Goal: Find specific page/section: Find specific page/section

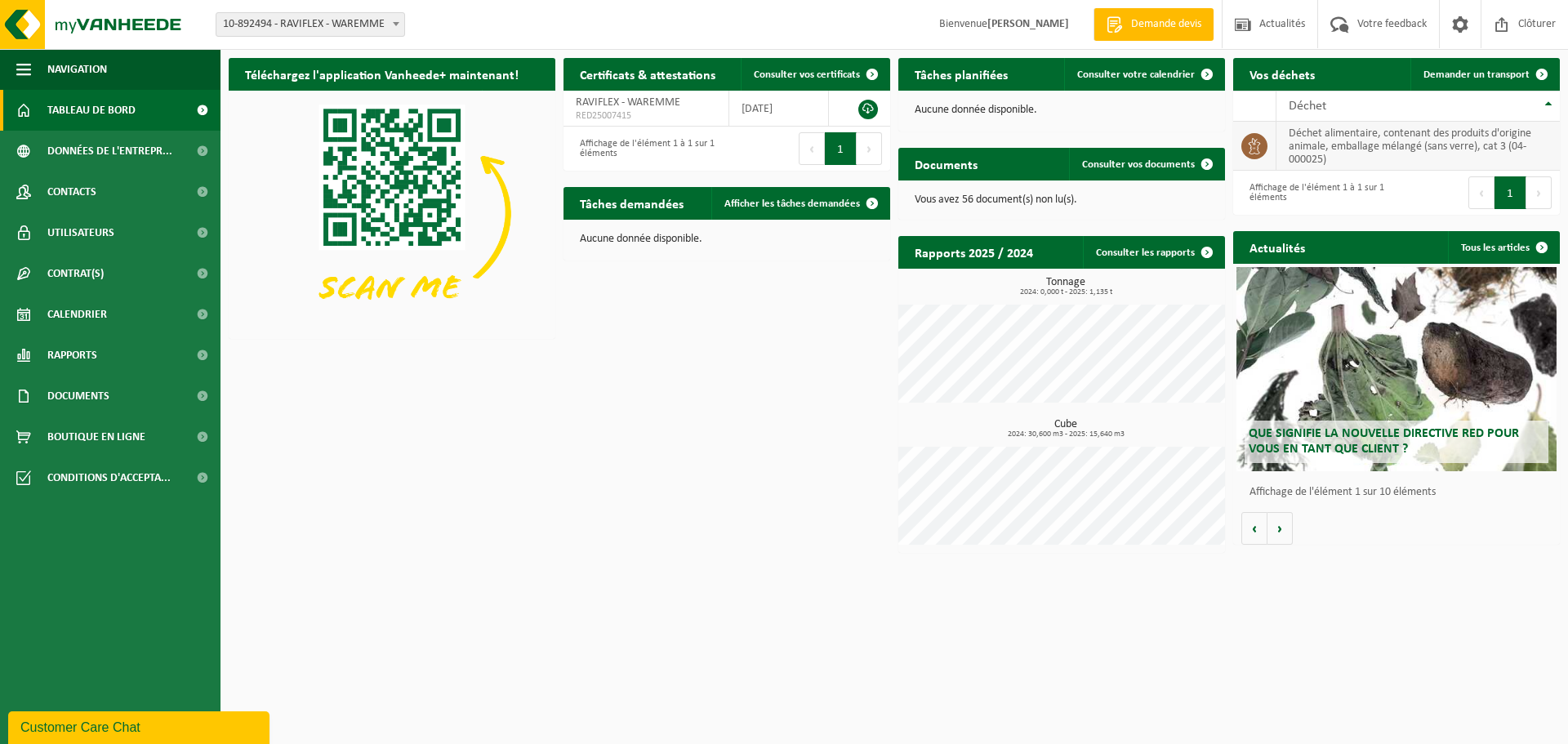
click at [1257, 149] on icon at bounding box center [1255, 145] width 12 height 16
click at [1104, 66] on link "Consulter votre calendrier" at bounding box center [1143, 74] width 159 height 33
